Goal: Information Seeking & Learning: Learn about a topic

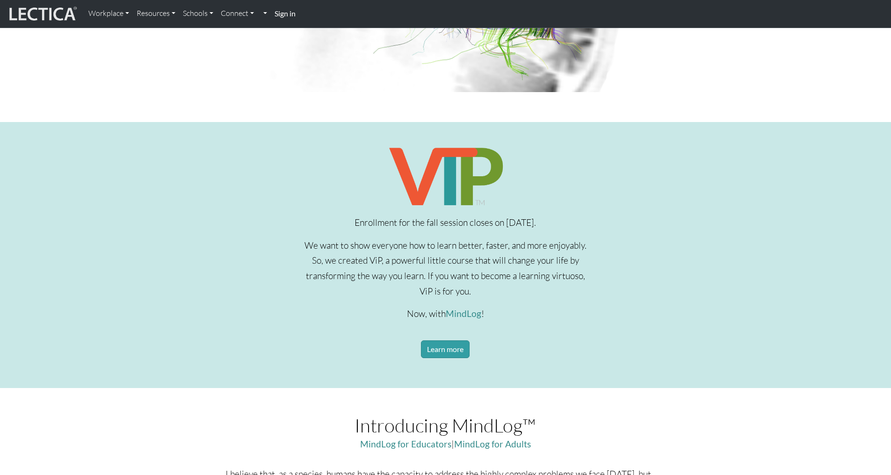
scroll to position [281, 0]
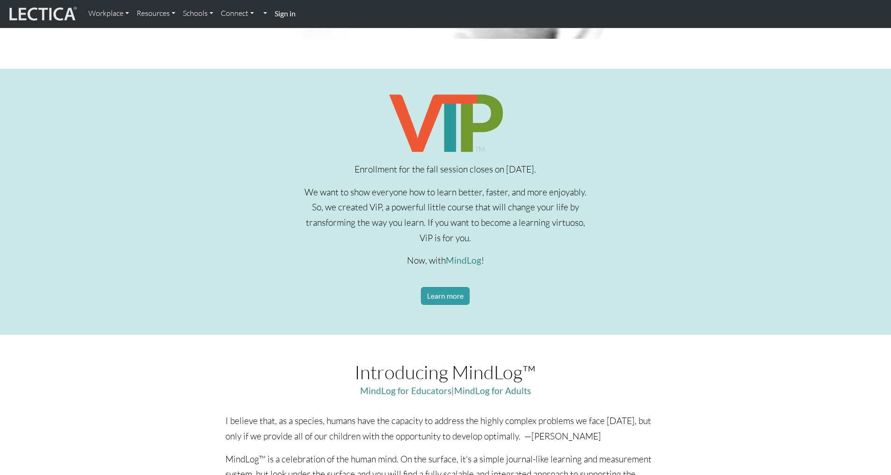
click at [674, 357] on div "Introducing MindLog™ MindLog for Educators | MindLog for Adults" at bounding box center [445, 385] width 902 height 57
click at [451, 293] on link "Learn more" at bounding box center [445, 296] width 49 height 18
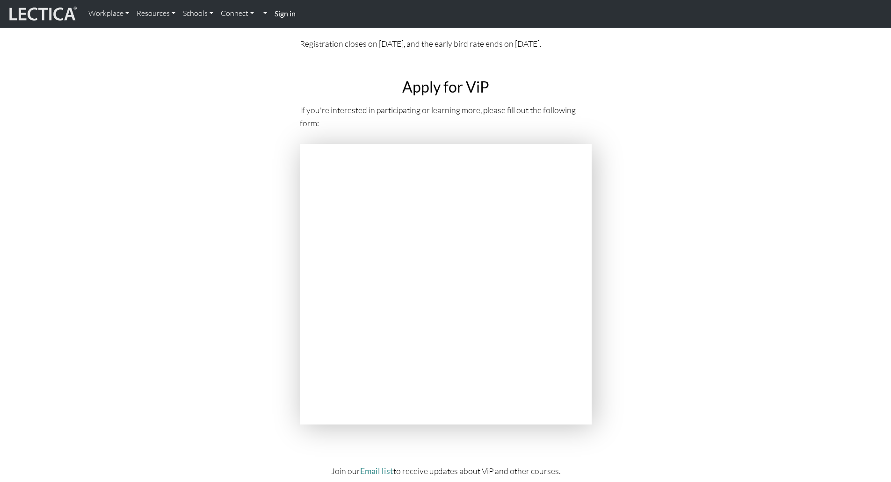
scroll to position [3462, 0]
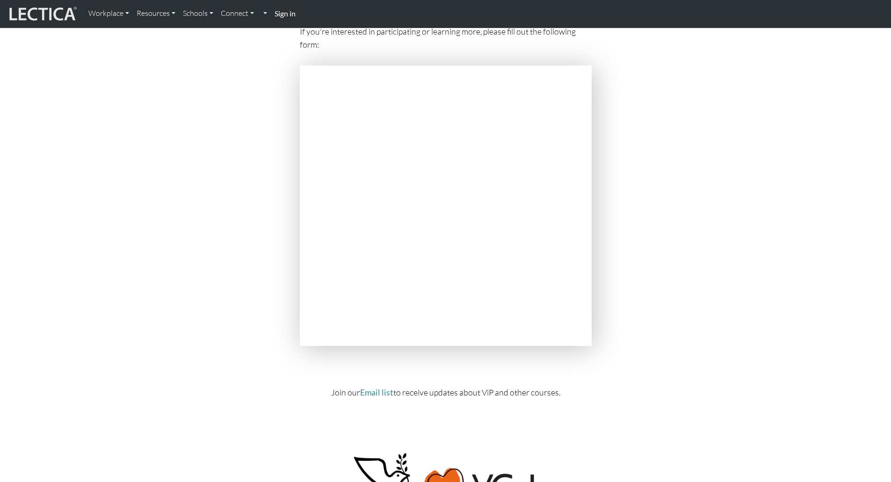
scroll to position [3555, 0]
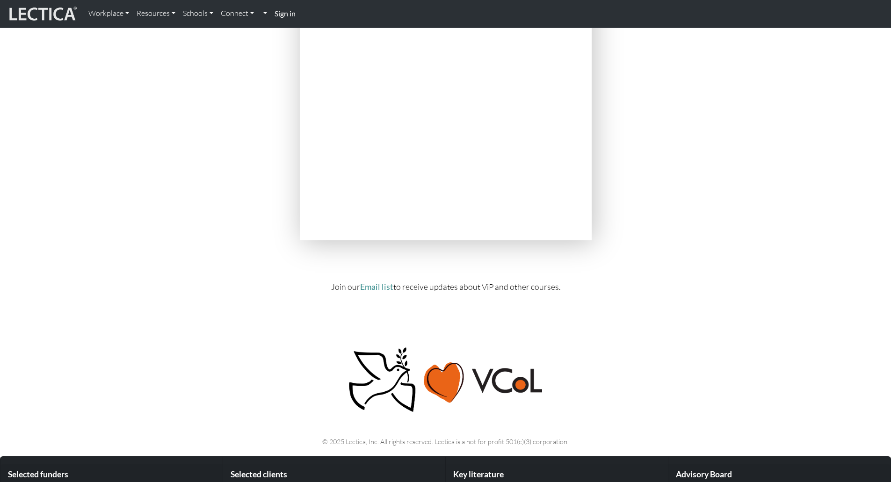
scroll to position [3649, 0]
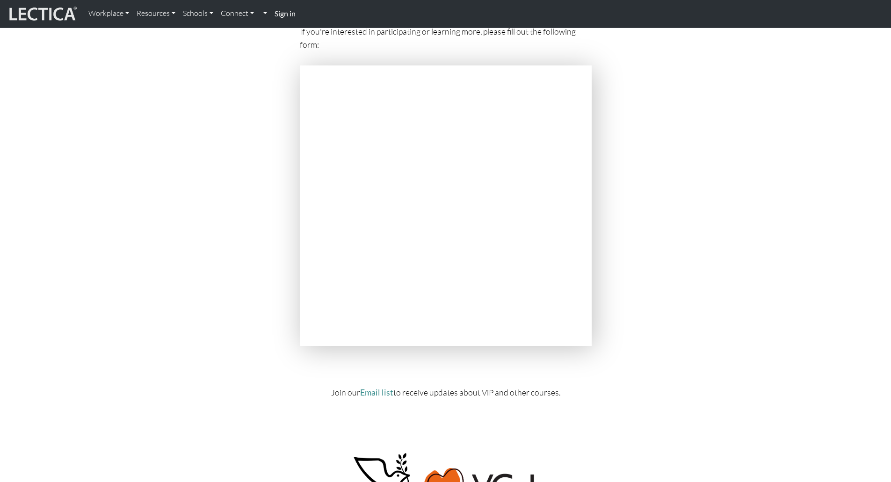
scroll to position [3555, 0]
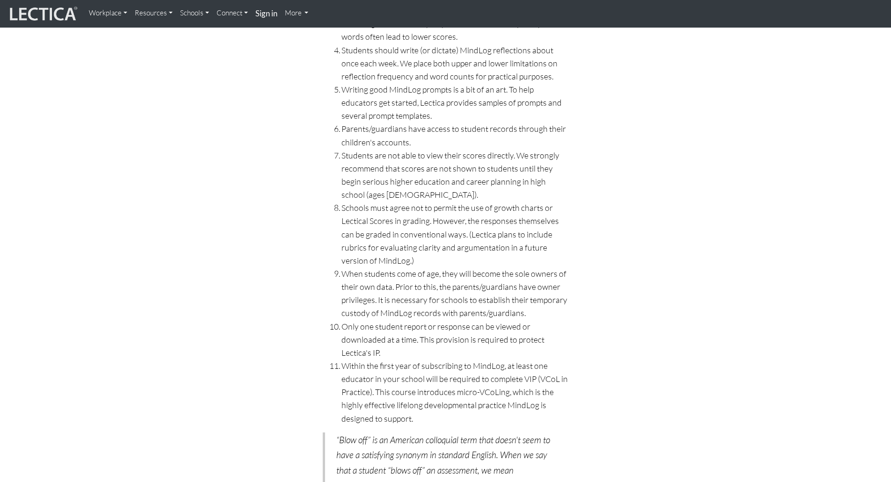
scroll to position [5520, 0]
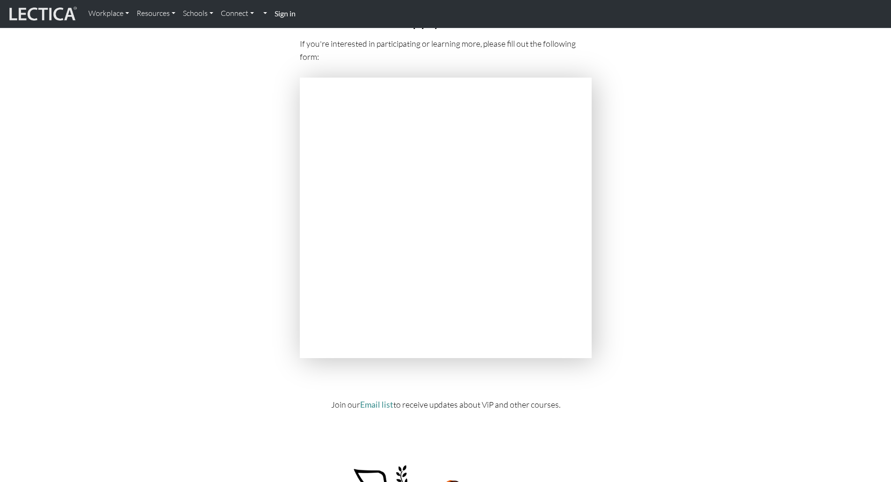
scroll to position [3535, 0]
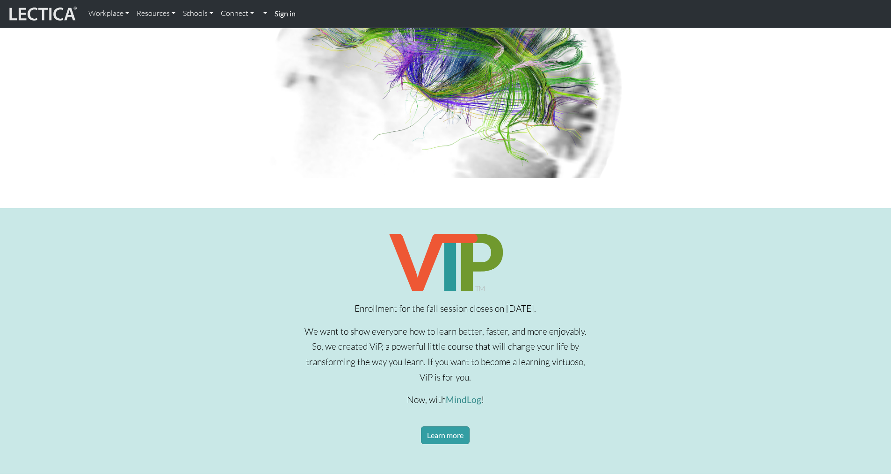
scroll to position [187, 0]
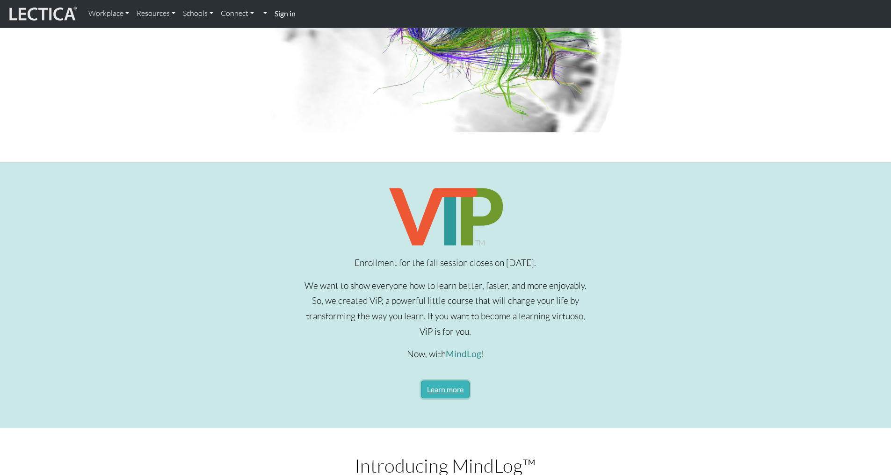
click at [439, 388] on link "Learn more" at bounding box center [445, 390] width 49 height 18
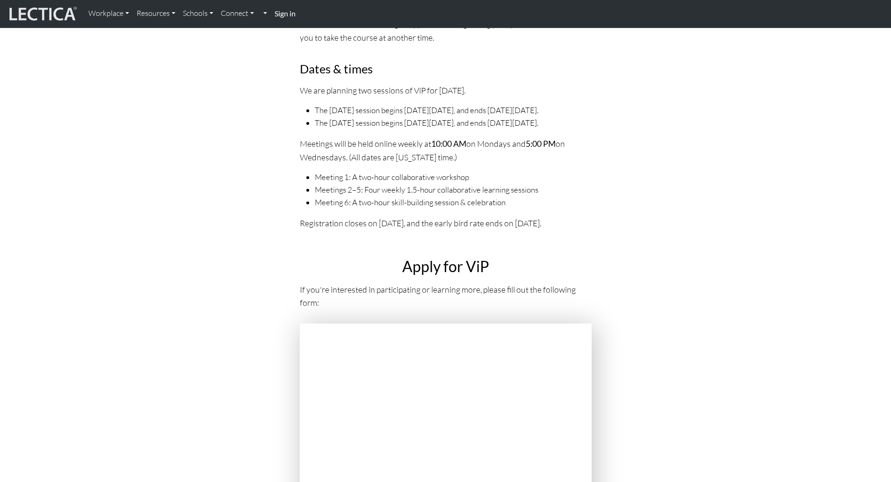
scroll to position [3228, 0]
